Goal: Communication & Community: Answer question/provide support

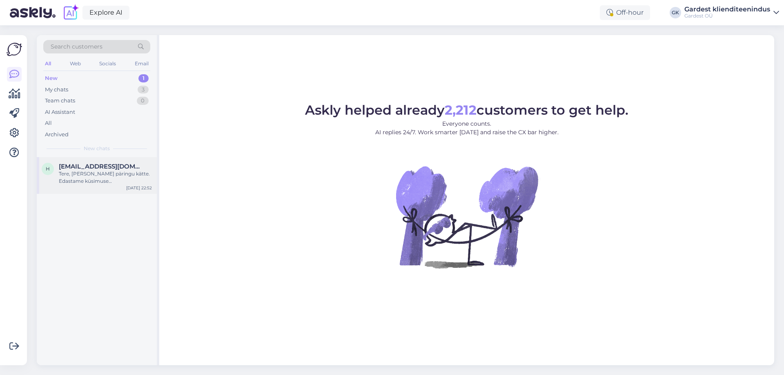
click at [127, 192] on div "h [EMAIL_ADDRESS][DOMAIN_NAME] Tere, [PERSON_NAME] päringu kätte. Edastame küsi…" at bounding box center [97, 175] width 120 height 37
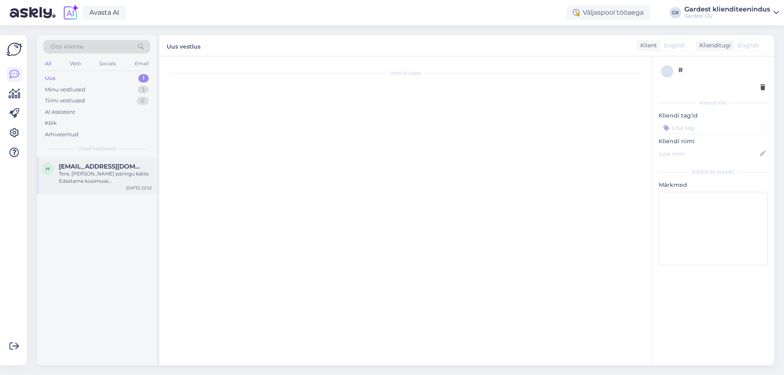
scroll to position [32, 0]
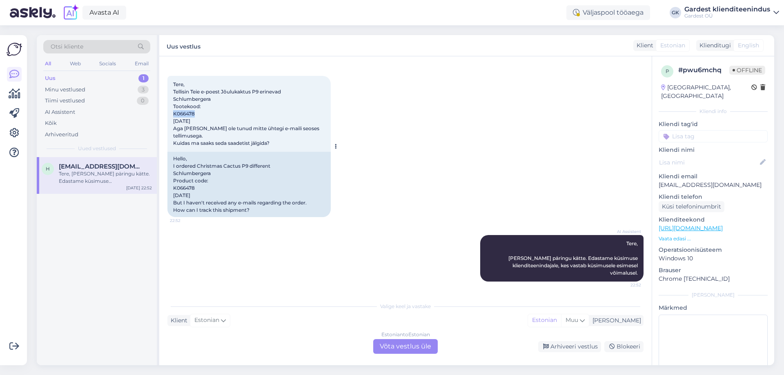
drag, startPoint x: 200, startPoint y: 115, endPoint x: 168, endPoint y: 115, distance: 32.7
click at [168, 115] on div "Tere, Tellisin Teie e-poest Jõulukaktus P9 erinevad Schlumbergera Tootekood: K0…" at bounding box center [248, 114] width 163 height 76
copy span "K066478"
click at [398, 349] on div "Estonian to Estonian Võta vestlus üle" at bounding box center [405, 346] width 64 height 15
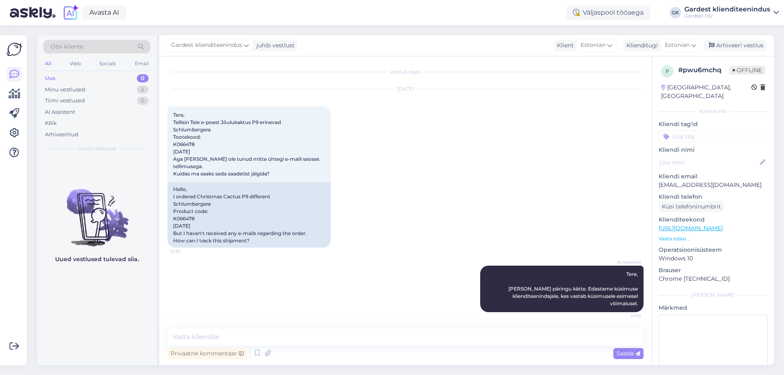
scroll to position [1, 0]
click at [277, 339] on textarea at bounding box center [405, 337] width 476 height 17
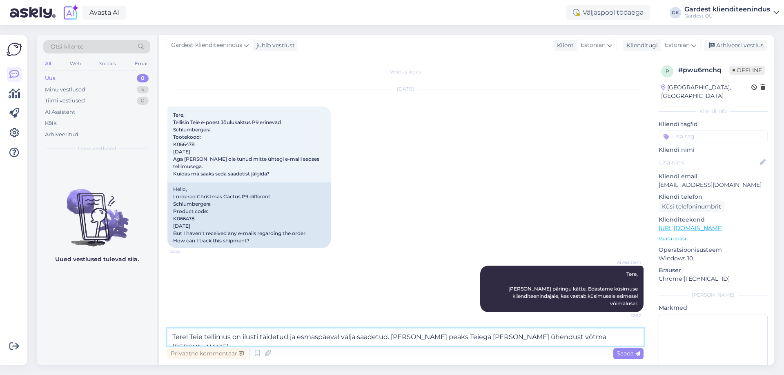
click at [392, 336] on textarea "Tere! Teie tellimus on ilusti täidetud ja esmaspäeval välja saadetud. [PERSON_N…" at bounding box center [405, 337] width 476 height 17
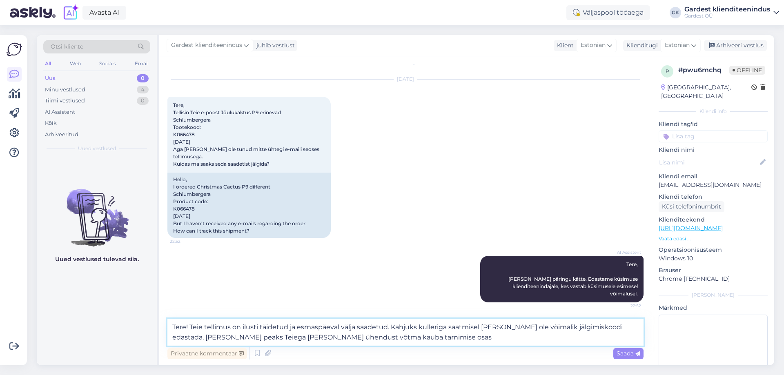
type textarea "Tere! Teie tellimus on ilusti täidetud ja esmaspäeval välja saadetud. Kahjuks k…"
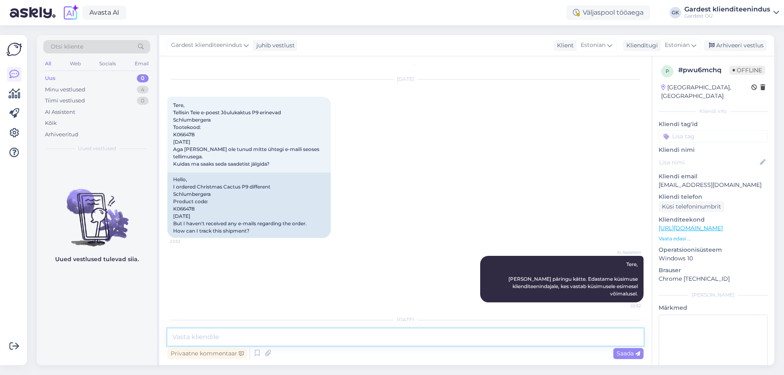
scroll to position [76, 0]
